Goal: Go to known website: Go to known website

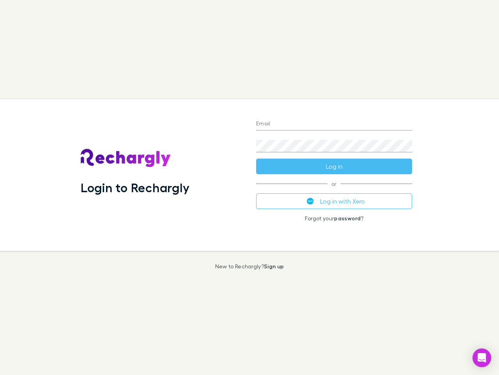
click at [250, 187] on div "Login to Rechargly" at bounding box center [163, 174] width 176 height 151
click at [334, 124] on input "Email" at bounding box center [334, 124] width 156 height 12
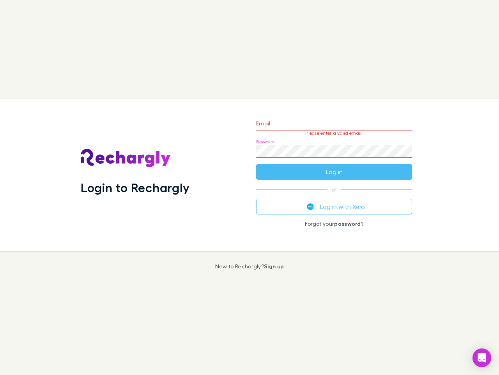
click at [334, 166] on form "Email Please enter a valid email. Password Log in" at bounding box center [334, 146] width 156 height 68
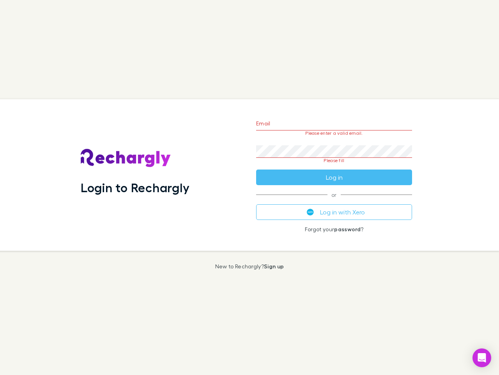
click at [334, 201] on div "Email Please enter a valid email. Password Please fill Log in or Log in with Xe…" at bounding box center [334, 174] width 169 height 151
click at [482, 357] on icon "Open Intercom Messenger" at bounding box center [482, 357] width 8 height 9
